Goal: Task Accomplishment & Management: Complete application form

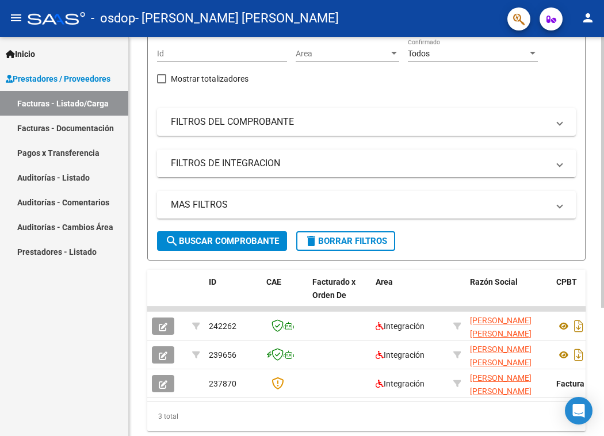
scroll to position [189, 0]
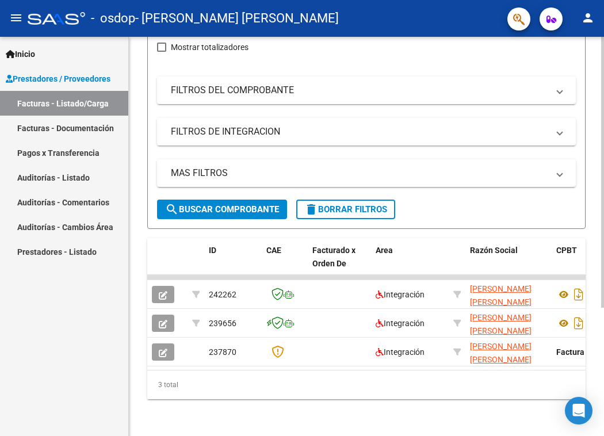
click at [282, 360] on datatable-body "242262 Integración ORITI TIZIO GISEL MARIANA 27389004788 Factura C: 2 - 483 $ 3…" at bounding box center [366, 322] width 438 height 95
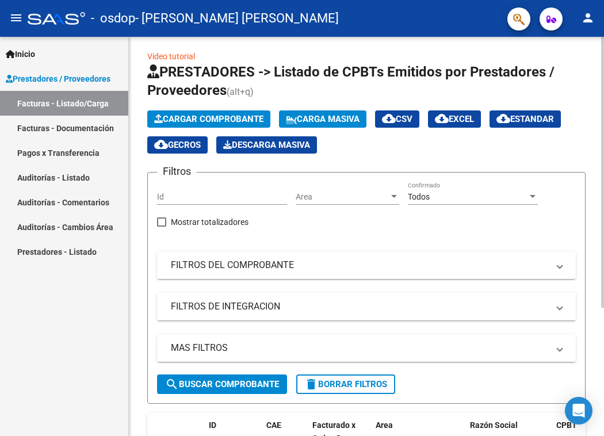
scroll to position [0, 0]
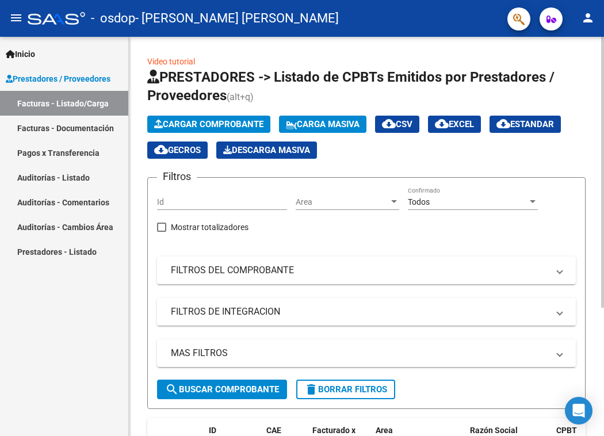
click at [218, 120] on span "Cargar Comprobante" at bounding box center [208, 124] width 109 height 10
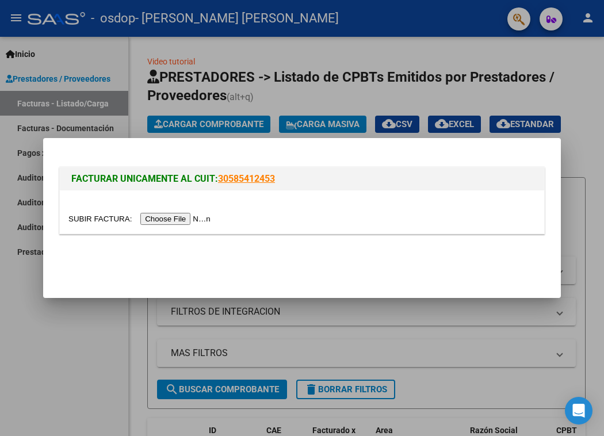
click at [183, 220] on input "file" at bounding box center [141, 219] width 146 height 12
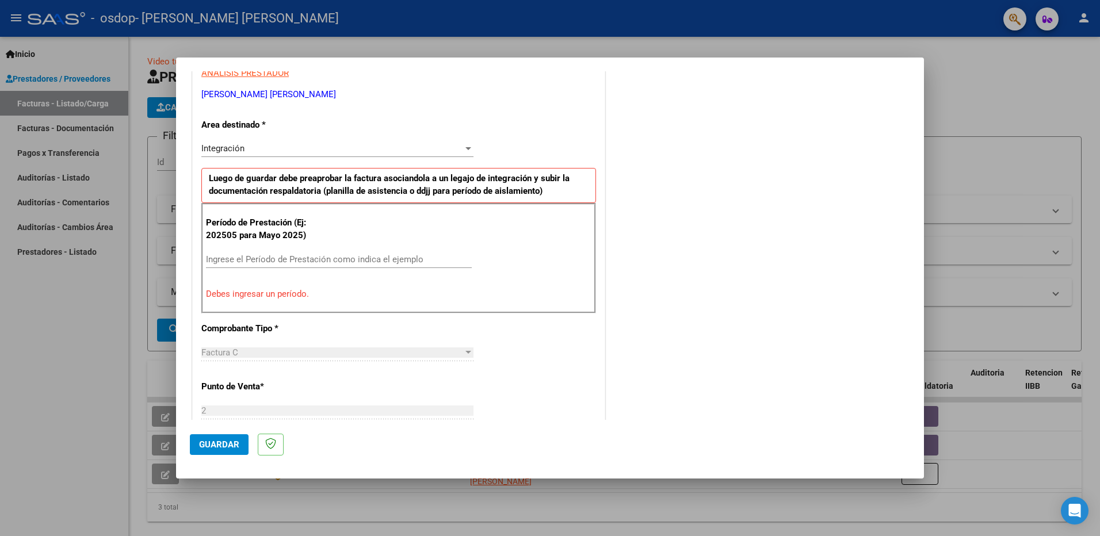
scroll to position [230, 0]
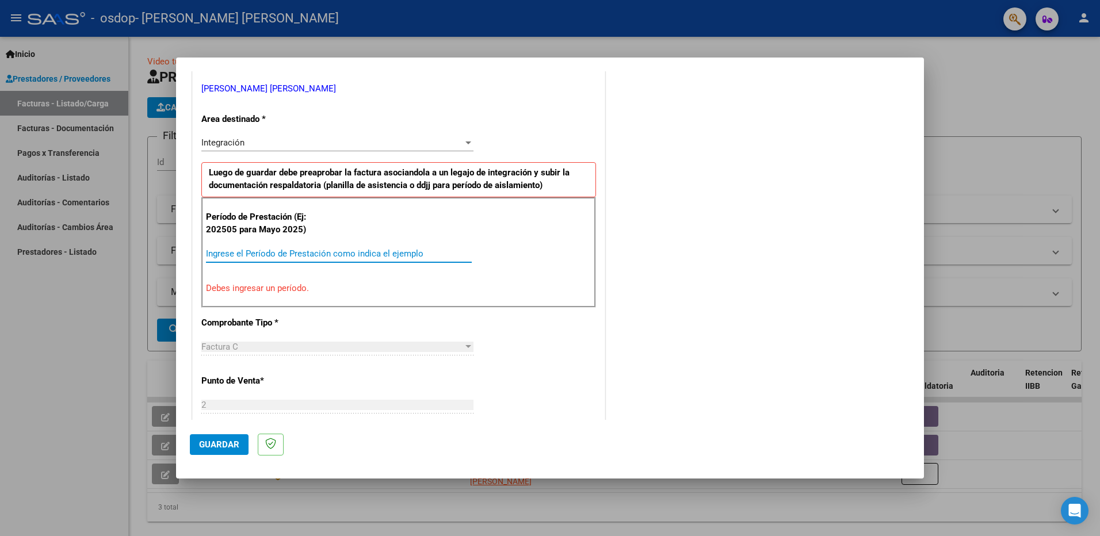
click at [235, 253] on input "Ingrese el Período de Prestación como indica el ejemplo" at bounding box center [339, 253] width 266 height 10
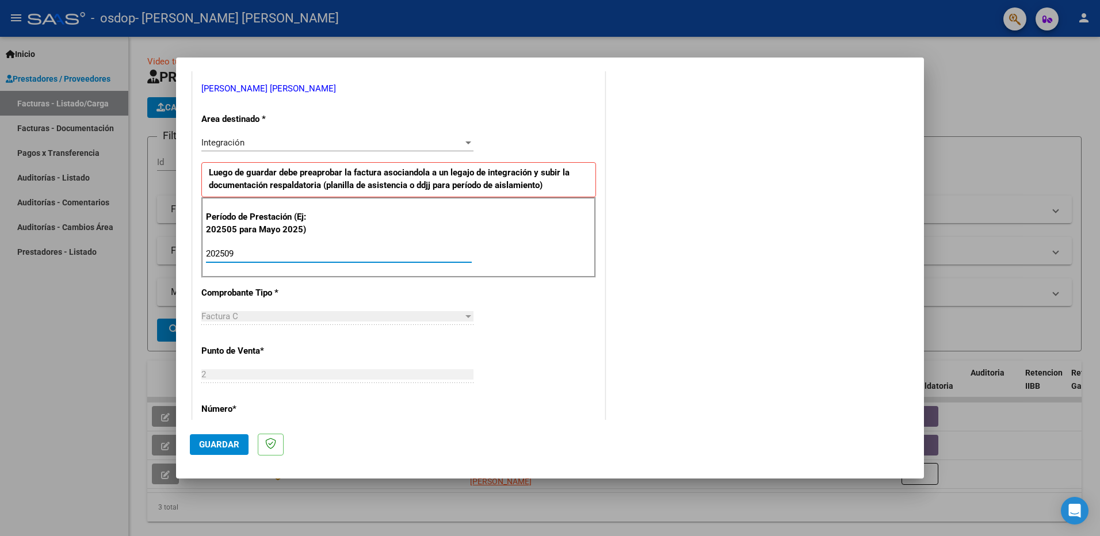
type input "202509"
click at [603, 342] on div "COMENTARIOS Comentarios del Prestador / Gerenciador:" at bounding box center [758, 354] width 303 height 1000
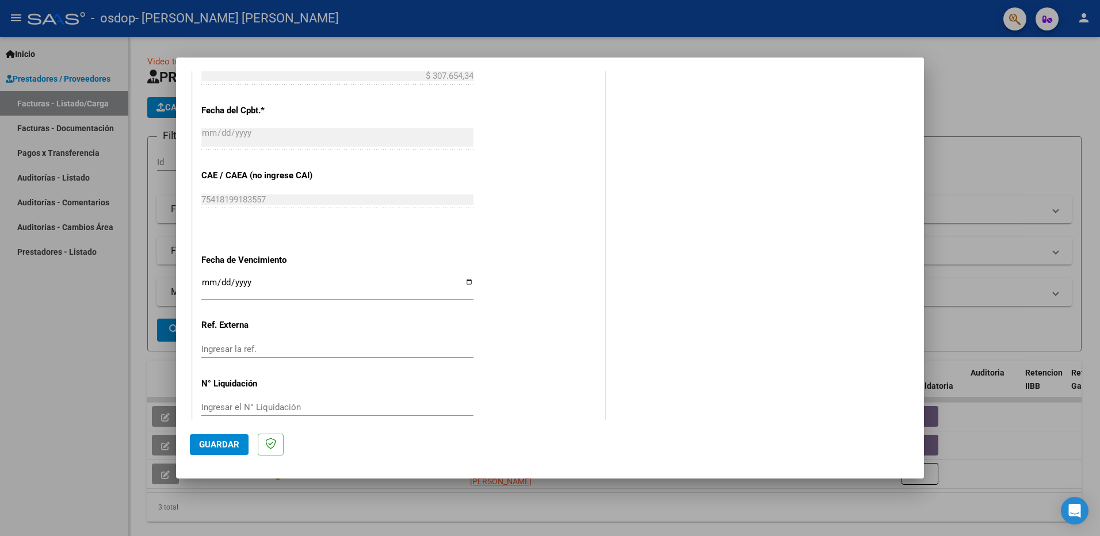
scroll to position [664, 0]
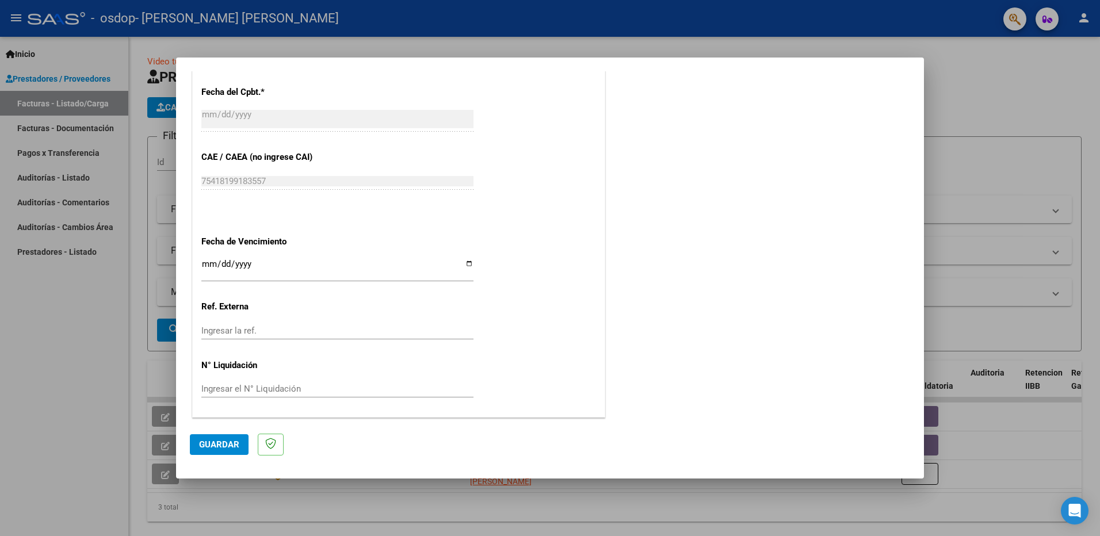
click at [228, 435] on span "Guardar" at bounding box center [219, 444] width 40 height 10
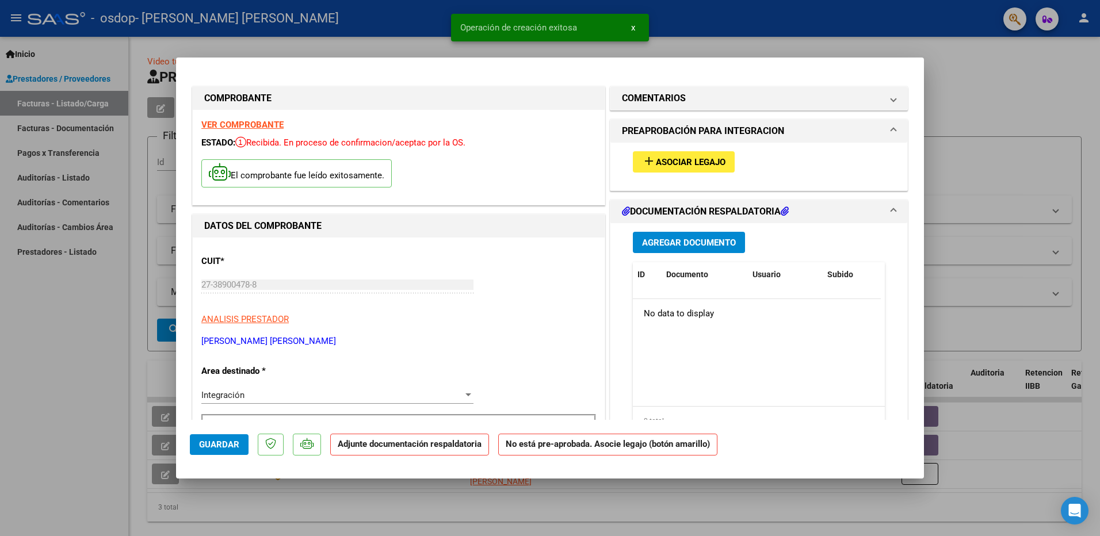
click at [603, 164] on span "Asociar Legajo" at bounding box center [691, 162] width 70 height 10
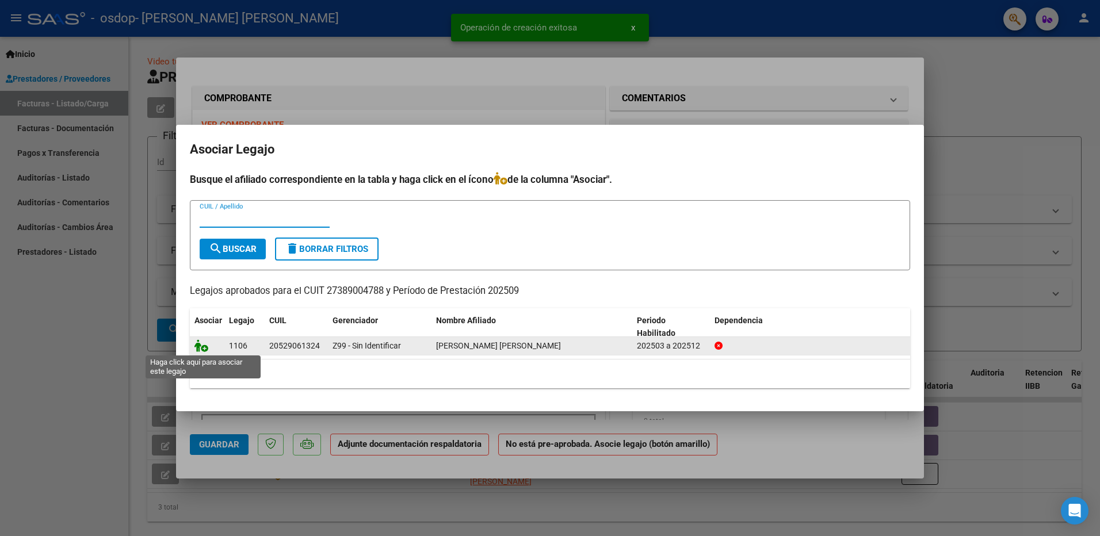
click at [200, 344] on icon at bounding box center [201, 345] width 14 height 13
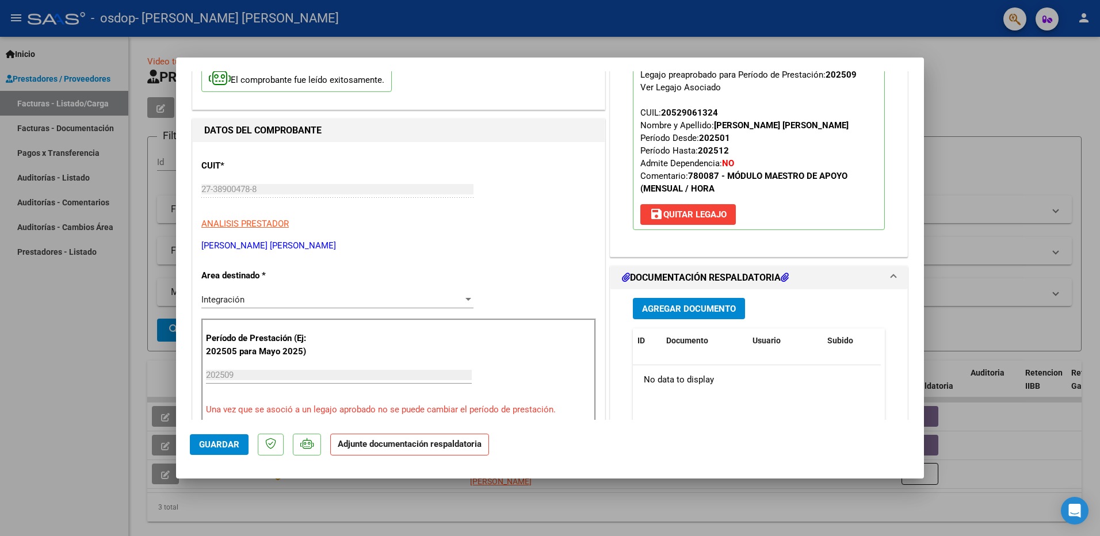
scroll to position [115, 0]
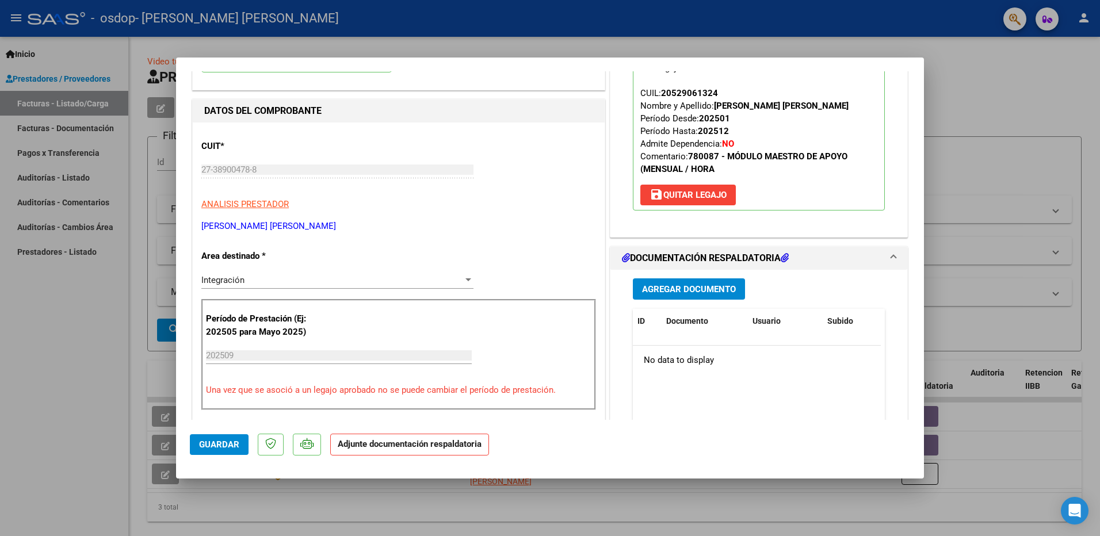
click at [603, 290] on span "Agregar Documento" at bounding box center [689, 289] width 94 height 10
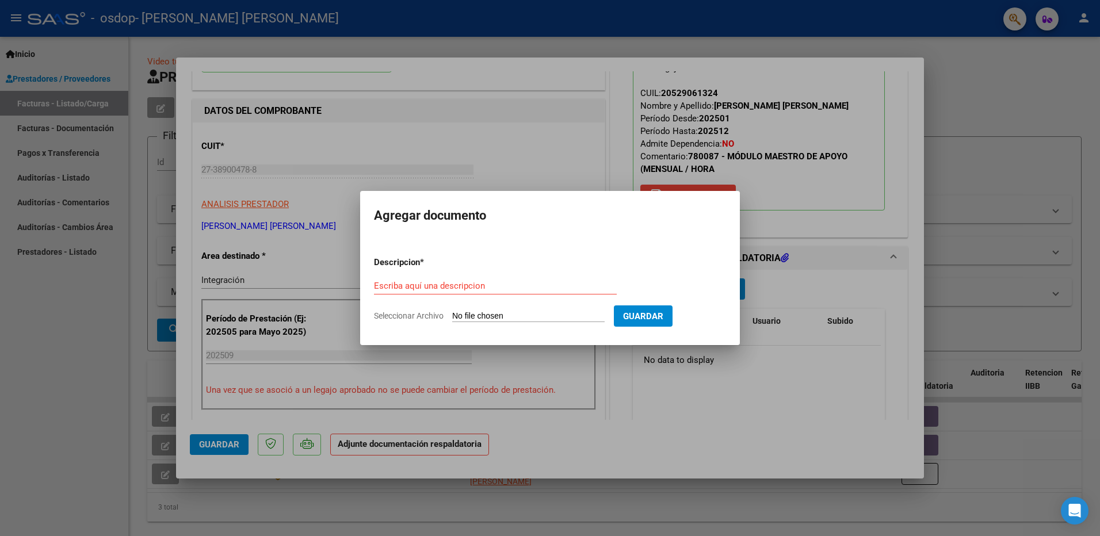
drag, startPoint x: 576, startPoint y: 302, endPoint x: 577, endPoint y: 309, distance: 6.9
click at [576, 305] on div "Escriba aquí una descripcion" at bounding box center [495, 291] width 243 height 28
click at [579, 319] on input "Seleccionar Archivo" at bounding box center [528, 316] width 152 height 11
type input "C:\fakepath\Asistencia septiembre 25 - Lautaro Mansilla .pdf"
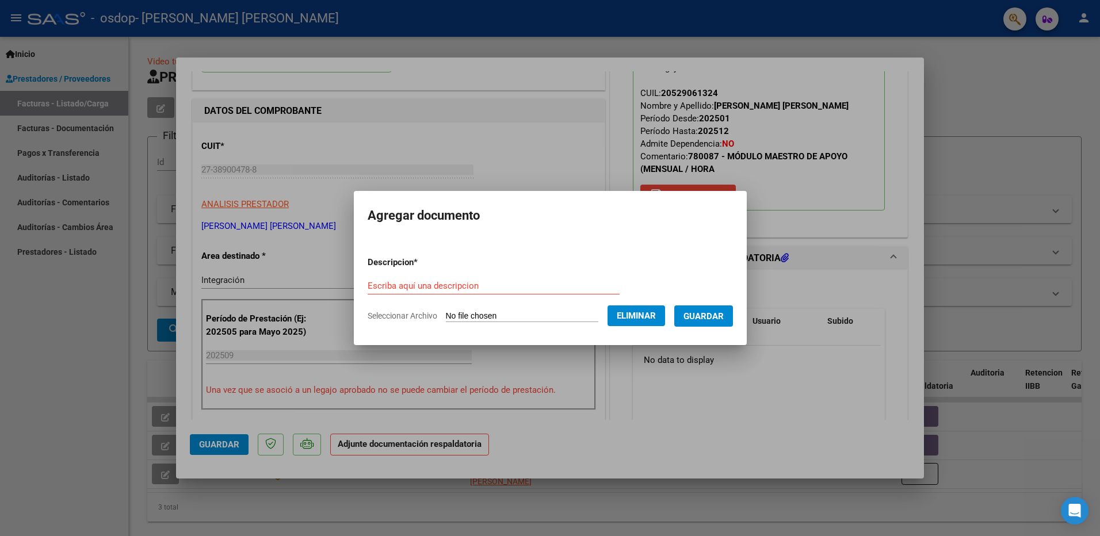
click at [417, 268] on p "Descripcion *" at bounding box center [422, 262] width 110 height 13
click at [426, 283] on input "Escriba aquí una descripcion" at bounding box center [493, 286] width 252 height 10
type input "P. asistencia"
click at [603, 321] on span "Guardar" at bounding box center [703, 316] width 40 height 10
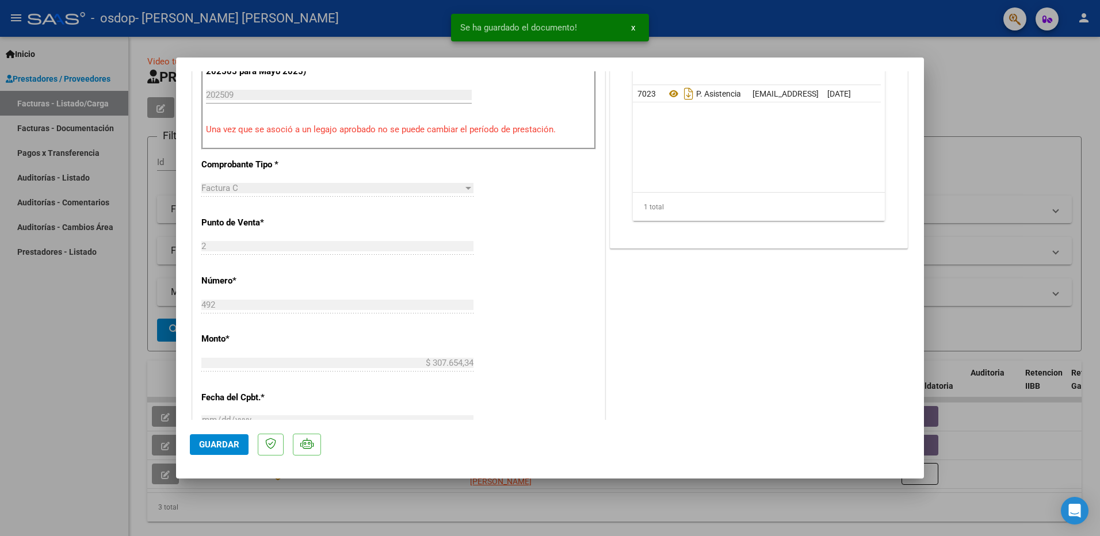
scroll to position [460, 0]
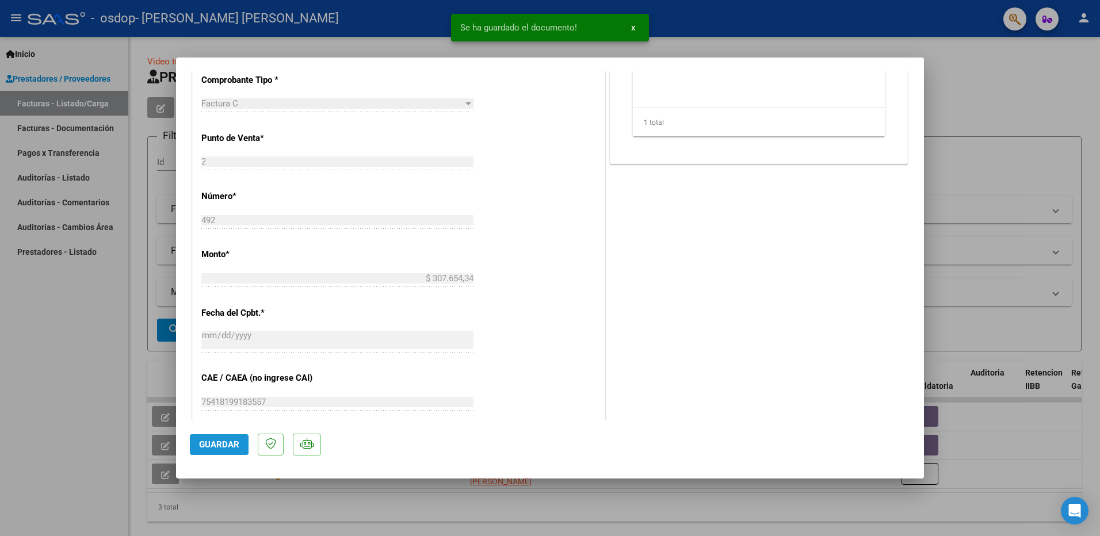
click at [207, 435] on span "Guardar" at bounding box center [219, 444] width 40 height 10
click at [603, 177] on div at bounding box center [550, 268] width 1100 height 536
type input "$ 0,00"
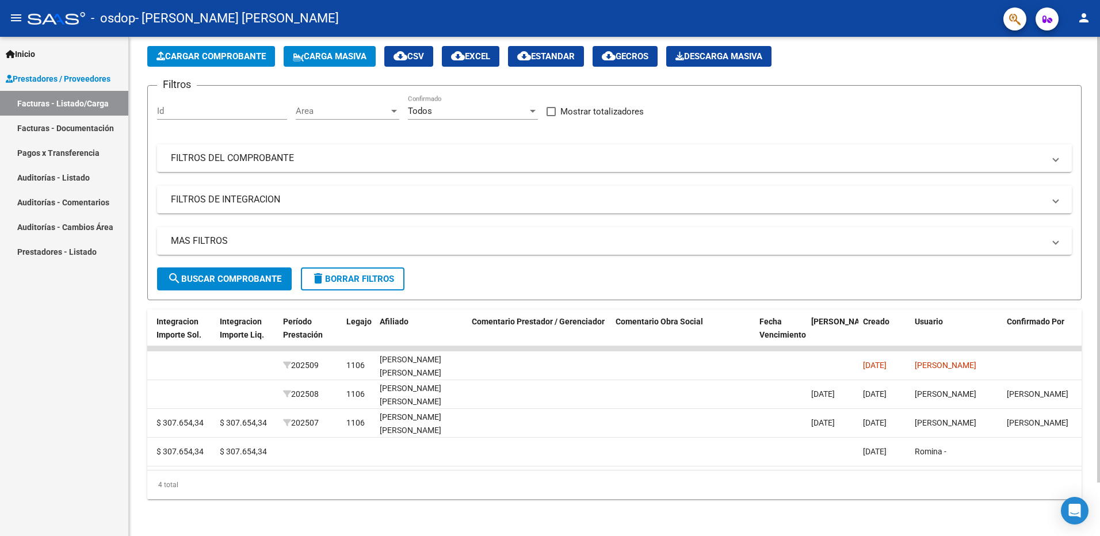
scroll to position [0, 1491]
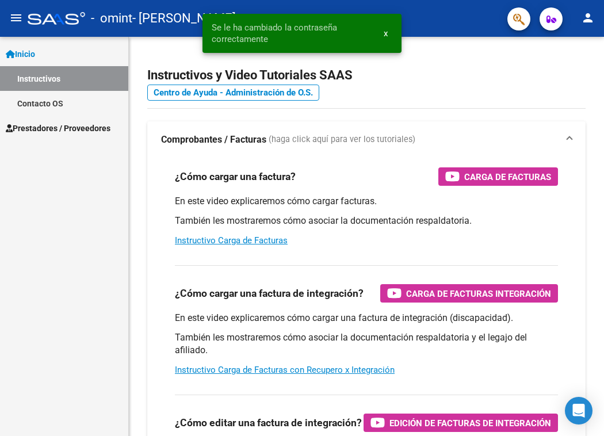
click at [58, 132] on span "Prestadores / Proveedores" at bounding box center [58, 128] width 105 height 13
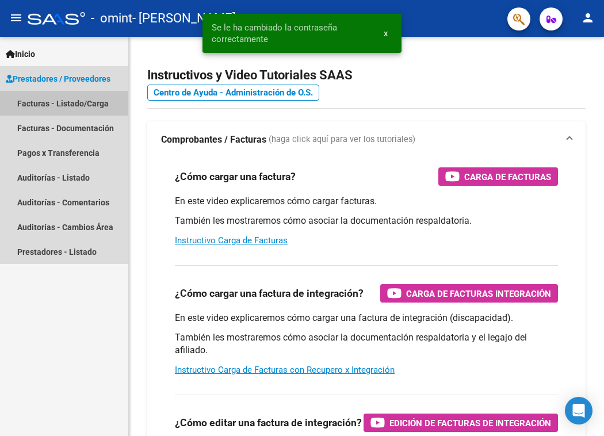
click at [78, 102] on link "Facturas - Listado/Carga" at bounding box center [64, 103] width 128 height 25
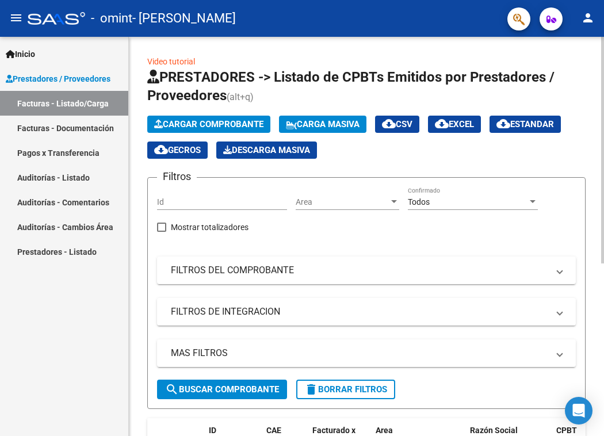
click at [235, 127] on span "Cargar Comprobante" at bounding box center [208, 124] width 109 height 10
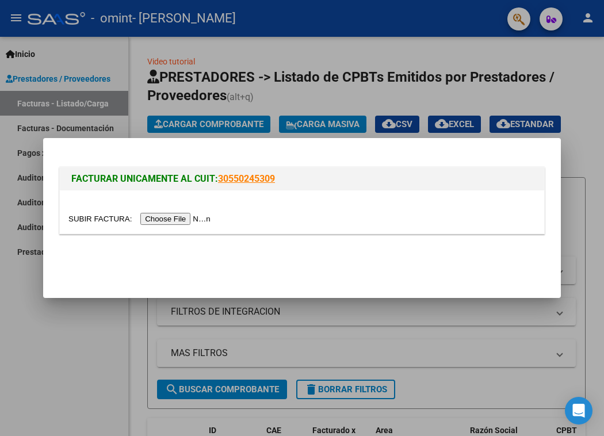
click at [158, 215] on input "file" at bounding box center [141, 219] width 146 height 12
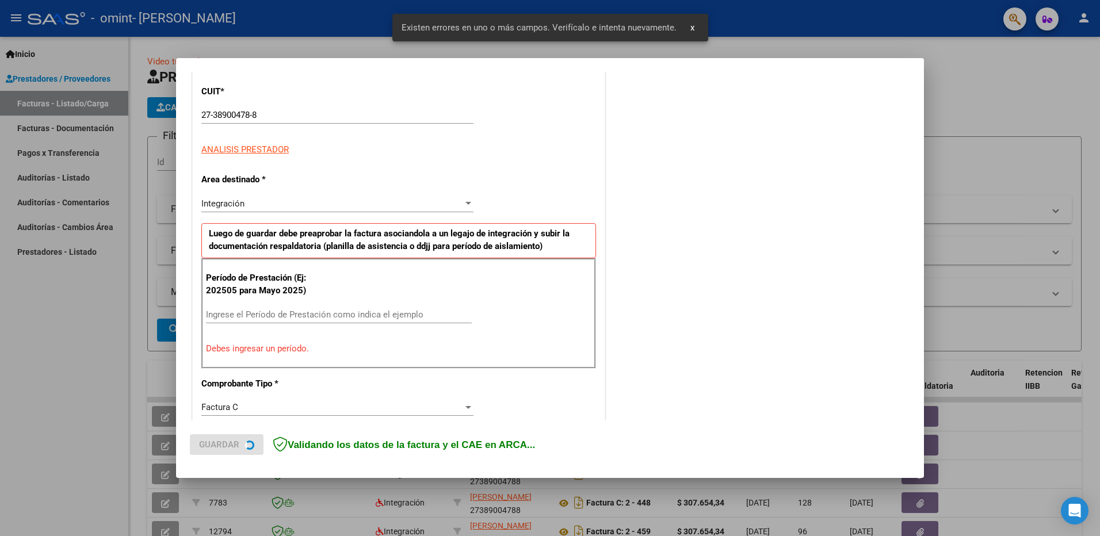
scroll to position [205, 0]
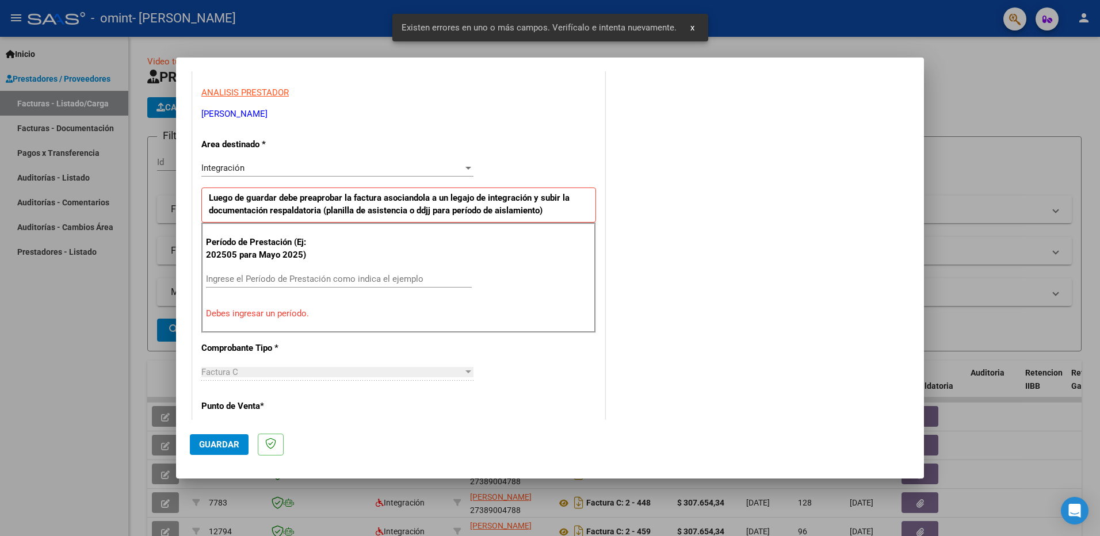
click at [330, 276] on input "Ingrese el Período de Prestación como indica el ejemplo" at bounding box center [339, 279] width 266 height 10
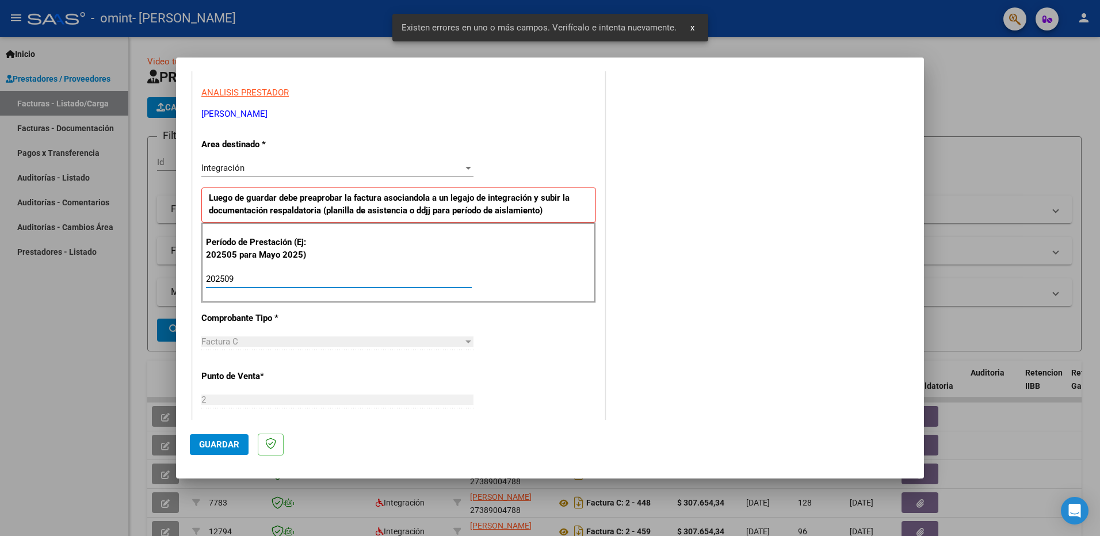
type input "202509"
click at [603, 290] on div "COMENTARIOS Comentarios del Prestador / Gerenciador:" at bounding box center [758, 379] width 303 height 1000
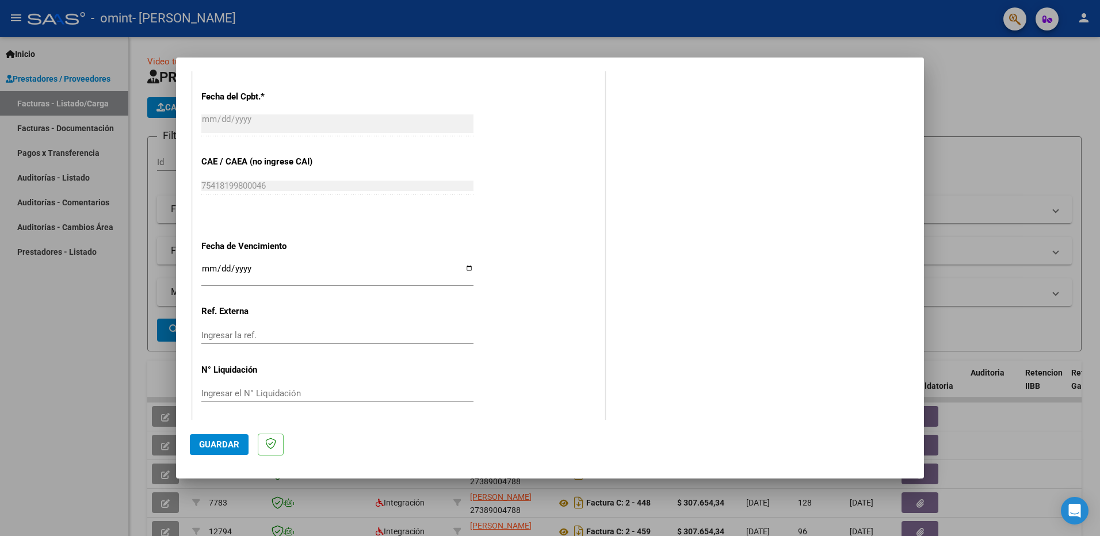
scroll to position [664, 0]
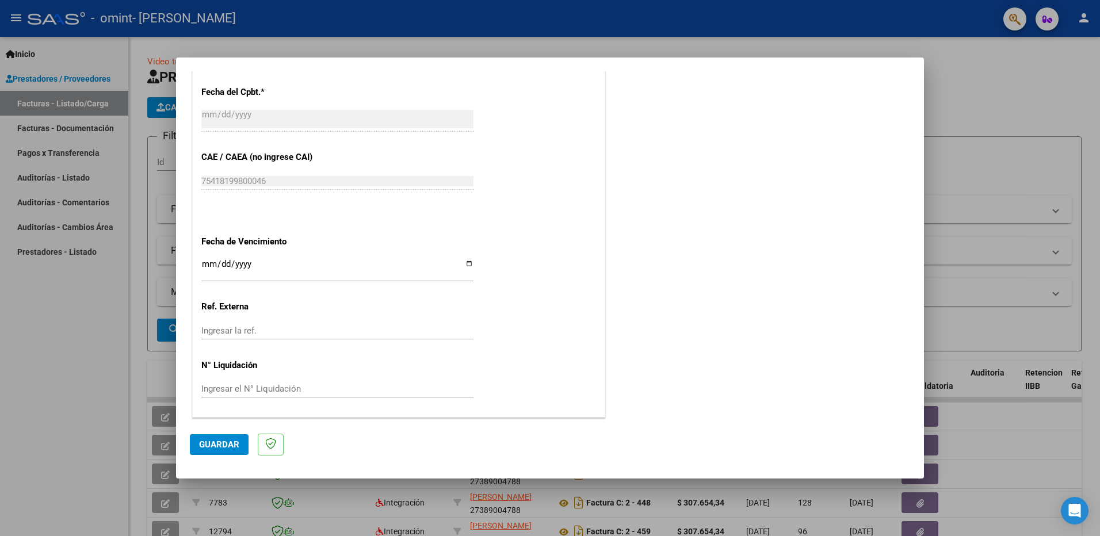
click at [230, 435] on button "Guardar" at bounding box center [219, 444] width 59 height 21
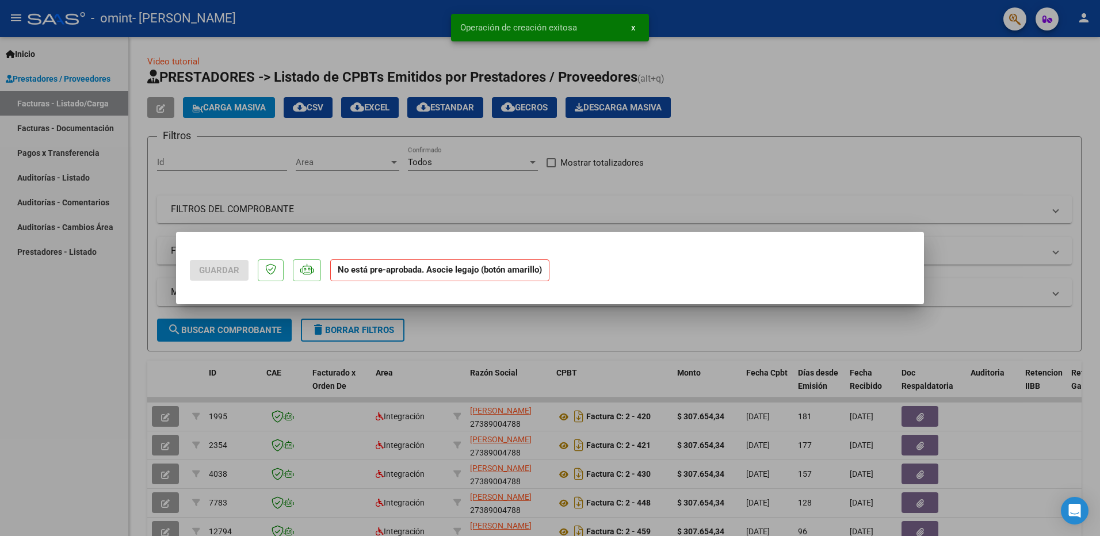
scroll to position [0, 0]
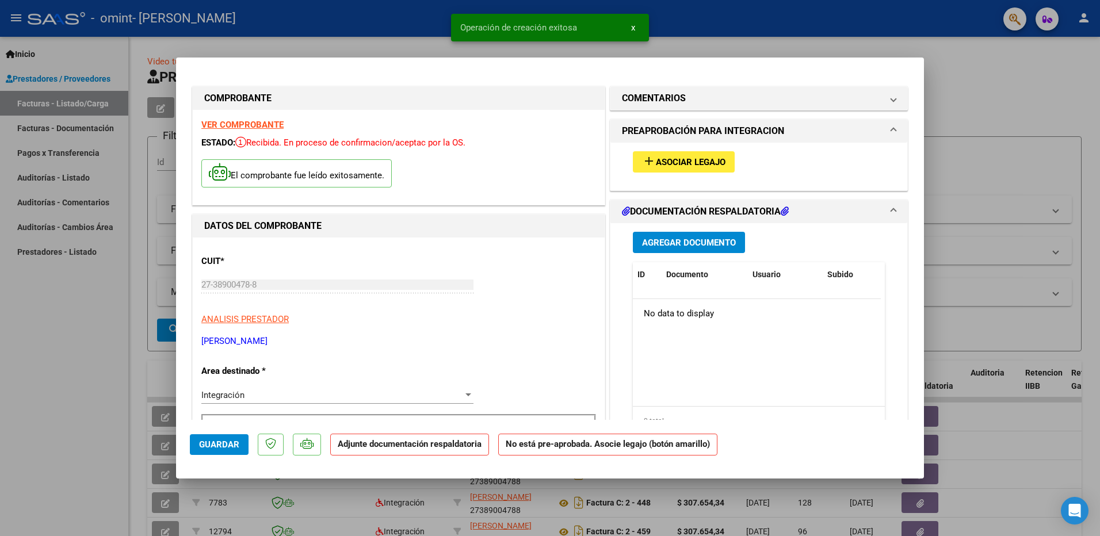
click at [603, 162] on span "Asociar Legajo" at bounding box center [691, 162] width 70 height 10
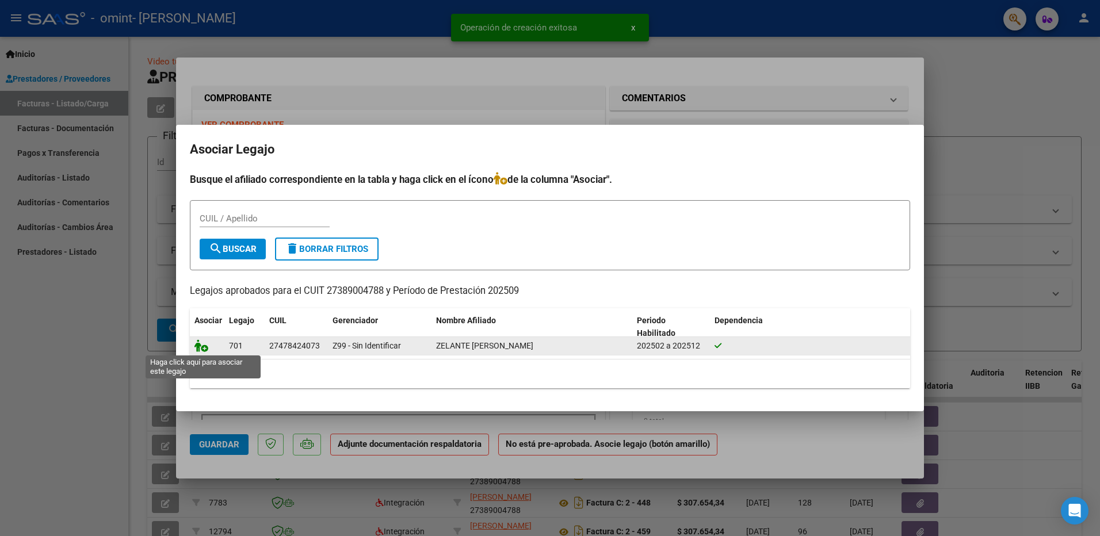
click at [204, 349] on icon at bounding box center [201, 345] width 14 height 13
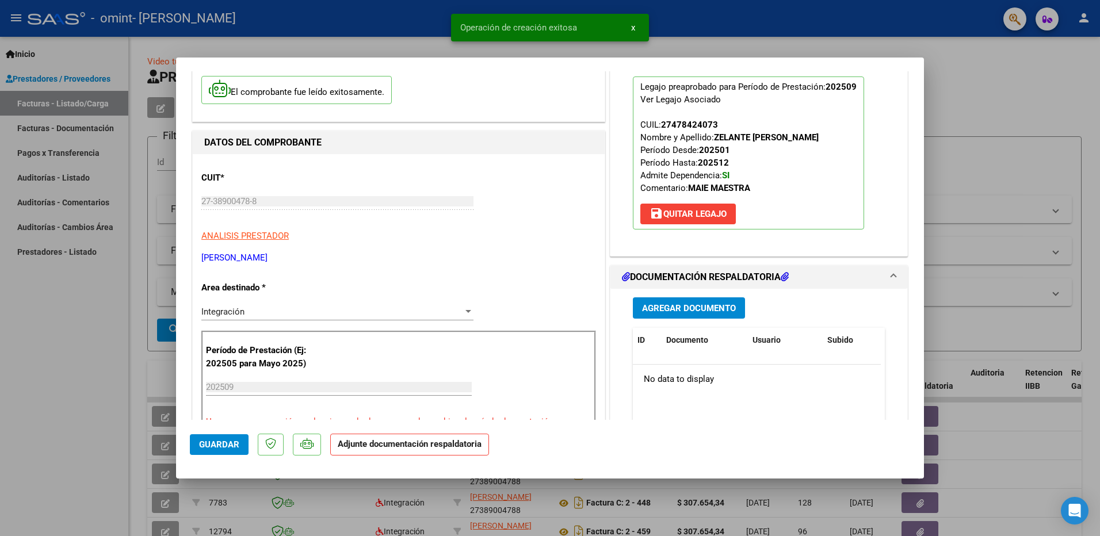
scroll to position [173, 0]
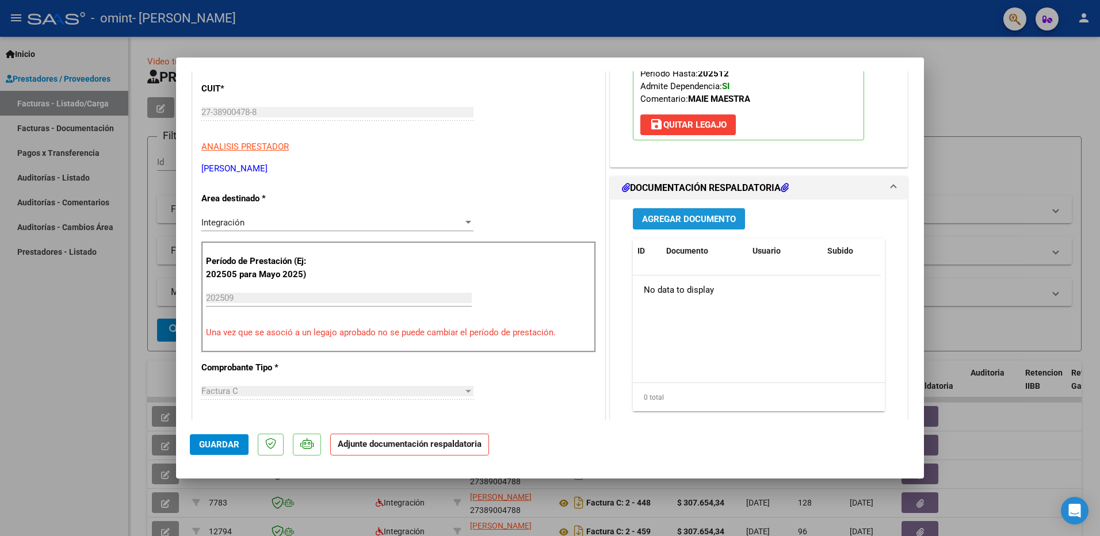
click at [603, 217] on span "Agregar Documento" at bounding box center [689, 219] width 94 height 10
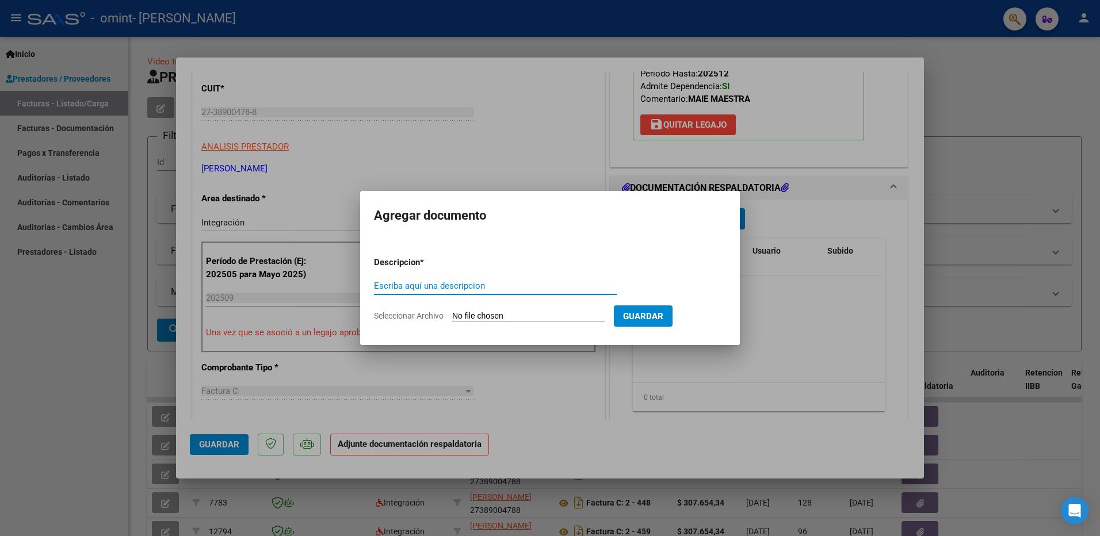
click at [573, 314] on input "Seleccionar Archivo" at bounding box center [528, 316] width 152 height 11
type input "C:\fakepath\Asistencia [DATE] - Ema Zelante .pdf"
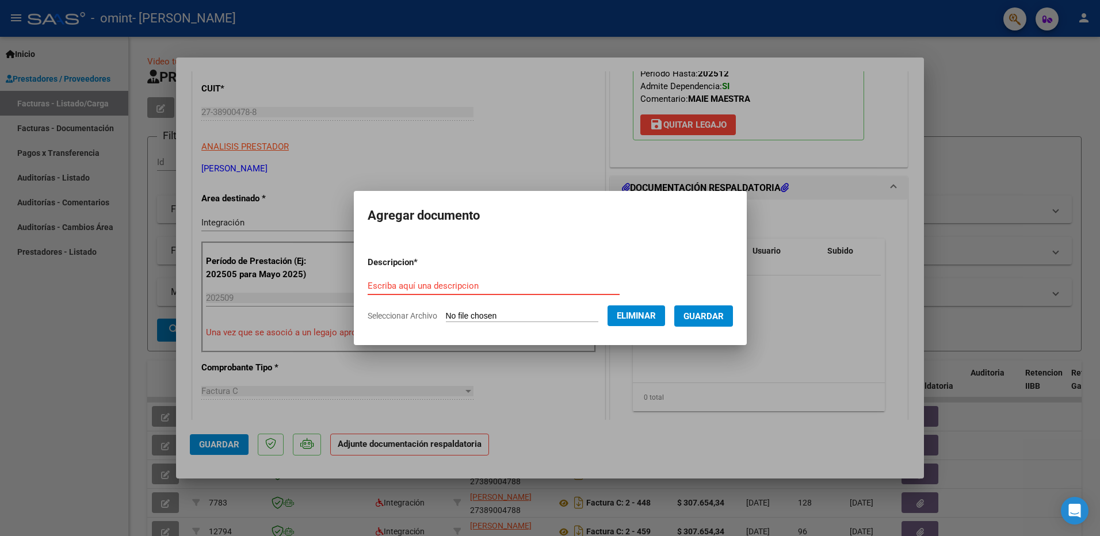
click at [473, 289] on input "Escriba aquí una descripcion" at bounding box center [493, 286] width 252 height 10
type input "P. [GEOGRAPHIC_DATA]"
click at [603, 323] on button "Guardar" at bounding box center [703, 315] width 59 height 21
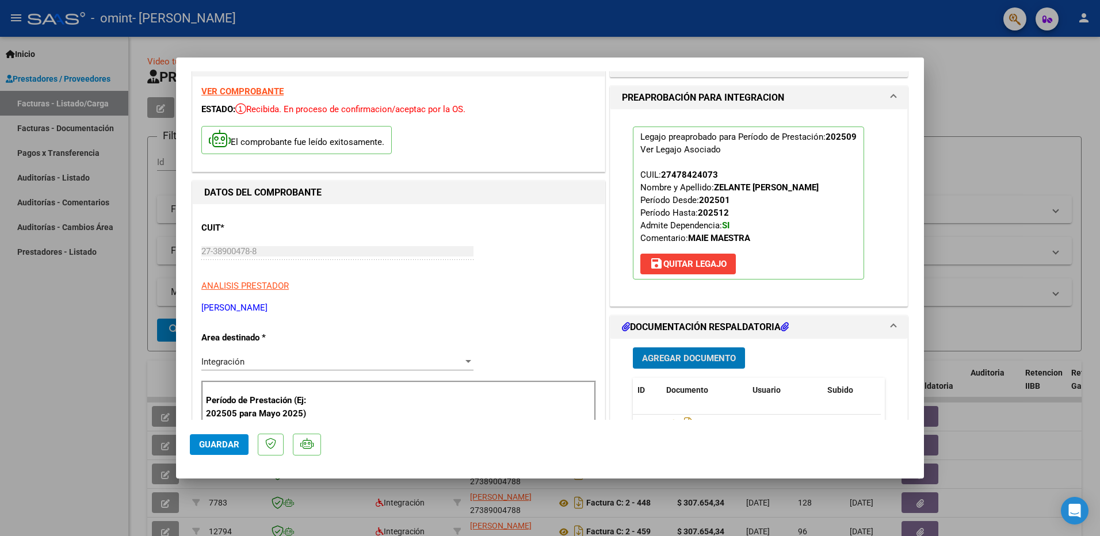
scroll to position [58, 0]
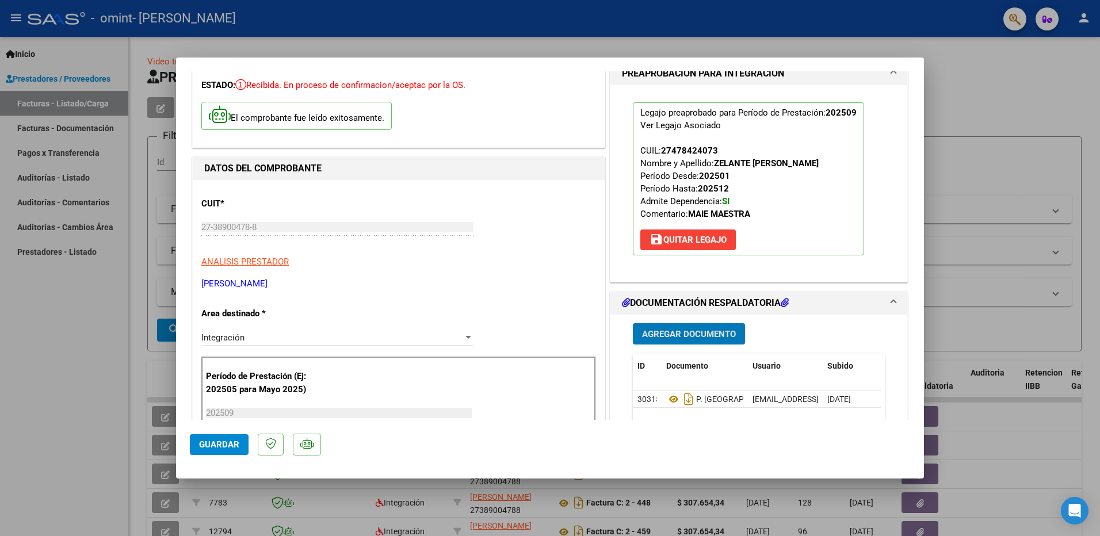
click at [219, 435] on span "Guardar" at bounding box center [219, 444] width 40 height 10
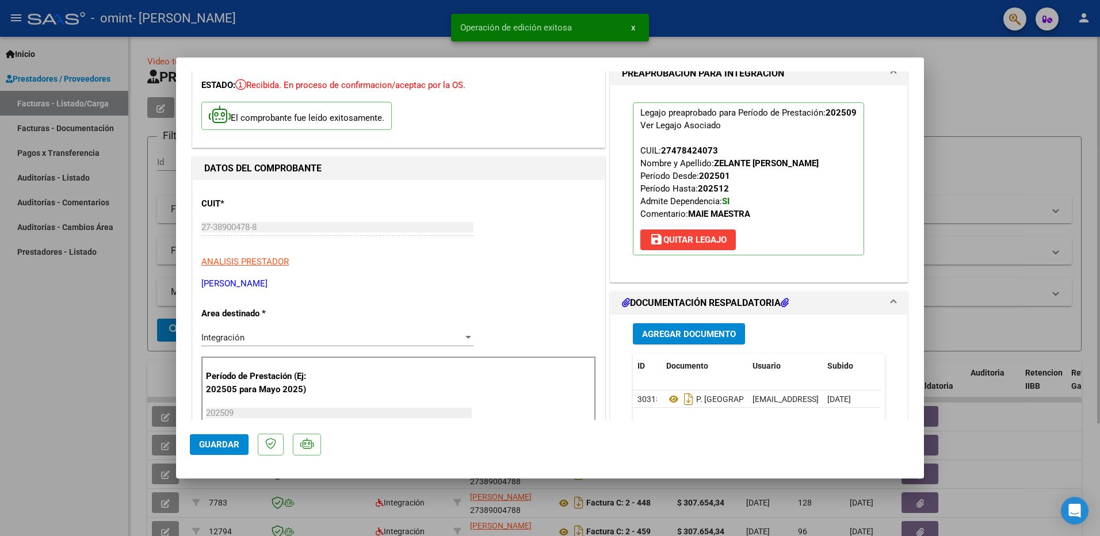
click at [603, 153] on div at bounding box center [550, 268] width 1100 height 536
type input "$ 0,00"
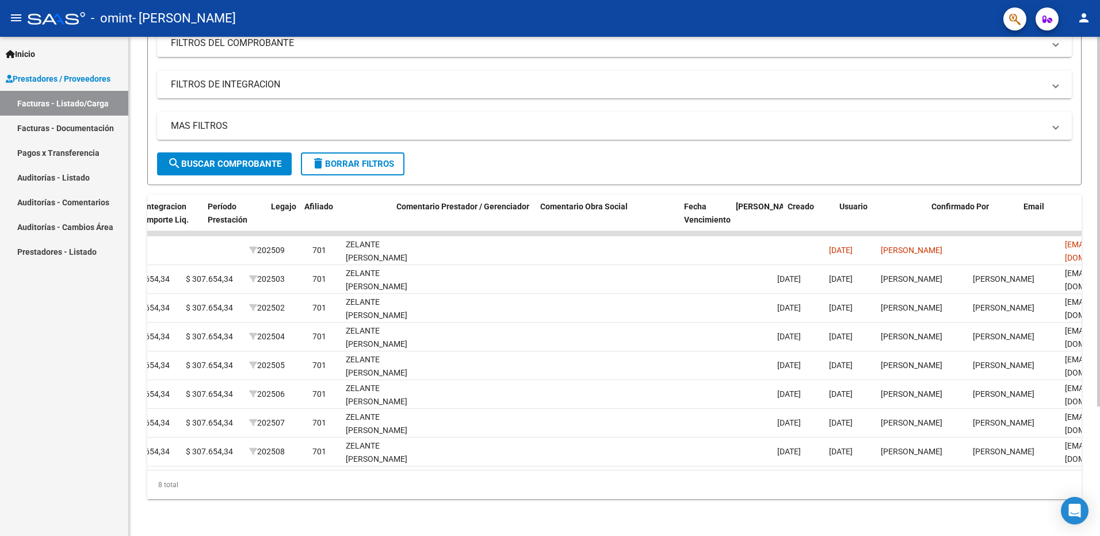
scroll to position [0, 1491]
